Goal: Navigation & Orientation: Find specific page/section

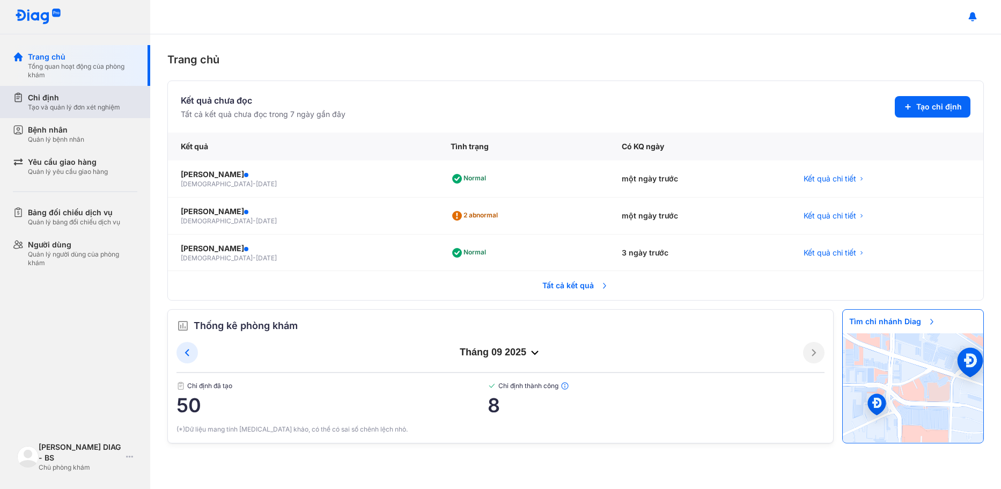
click at [62, 102] on div "Chỉ định" at bounding box center [74, 97] width 92 height 11
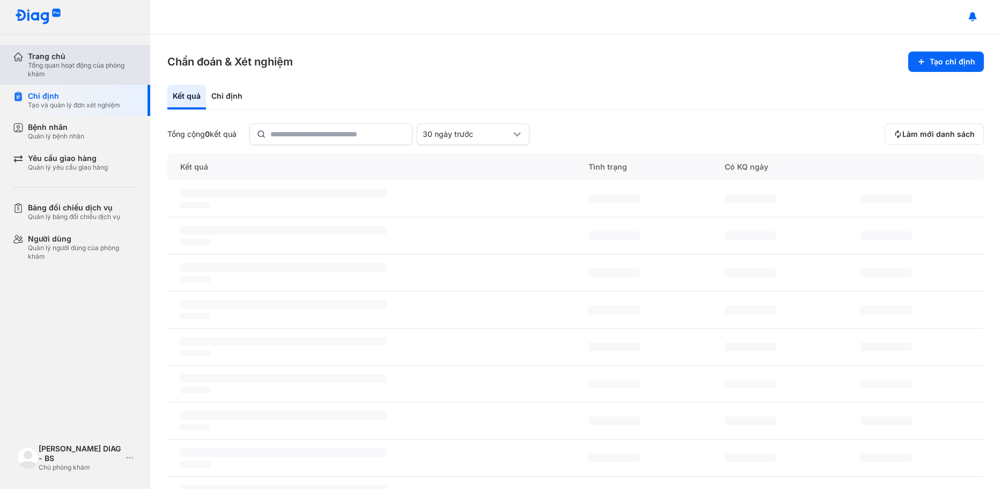
click at [67, 63] on div "Tổng quan hoạt động của phòng khám" at bounding box center [82, 69] width 109 height 17
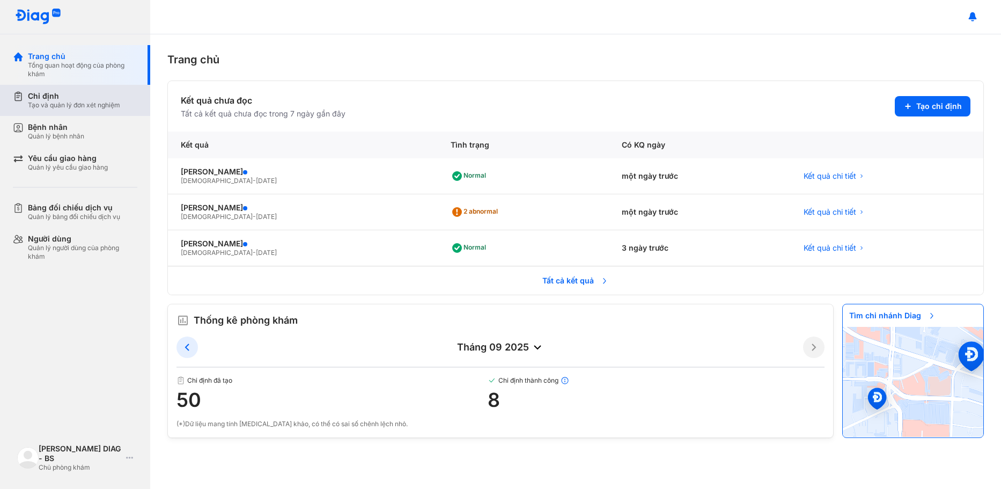
click at [110, 102] on div "Tạo và quản lý đơn xét nghiệm" at bounding box center [74, 105] width 92 height 9
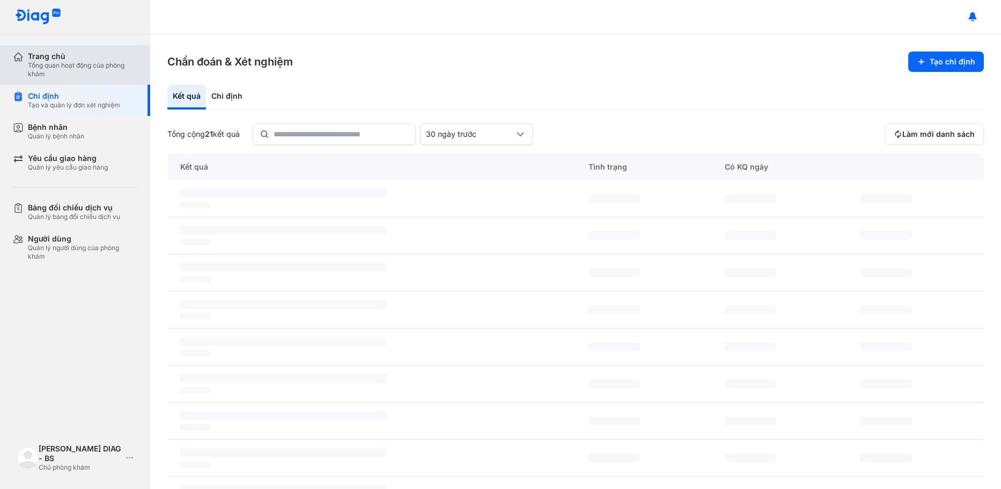
click at [104, 74] on div "Tổng quan hoạt động của phòng khám" at bounding box center [82, 69] width 109 height 17
